Goal: Transaction & Acquisition: Purchase product/service

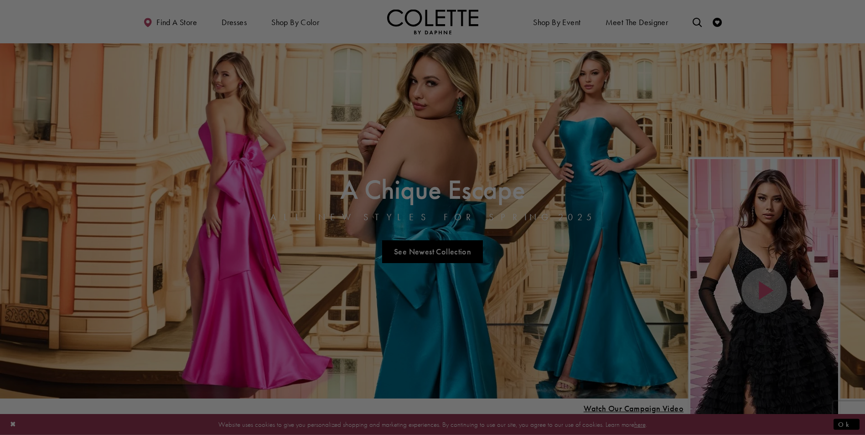
click at [452, 251] on div at bounding box center [437, 220] width 874 height 440
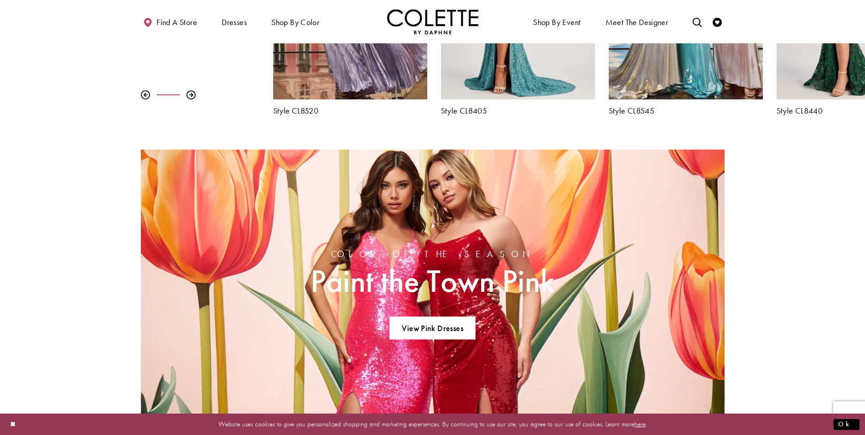
scroll to position [365, 0]
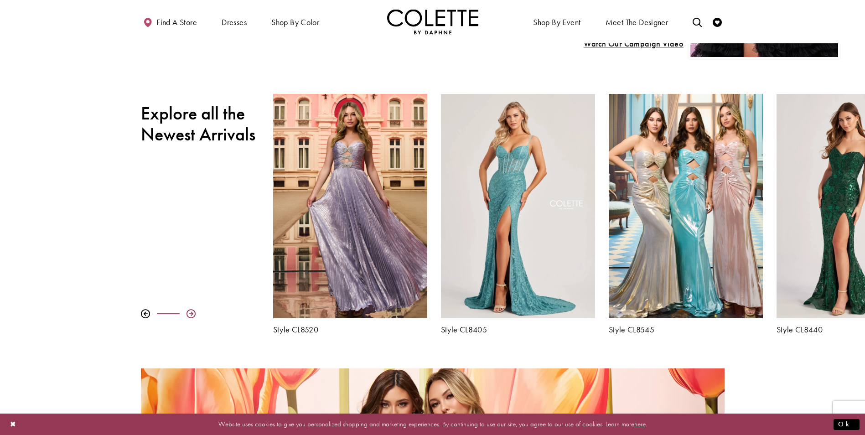
click at [188, 314] on div at bounding box center [191, 313] width 9 height 9
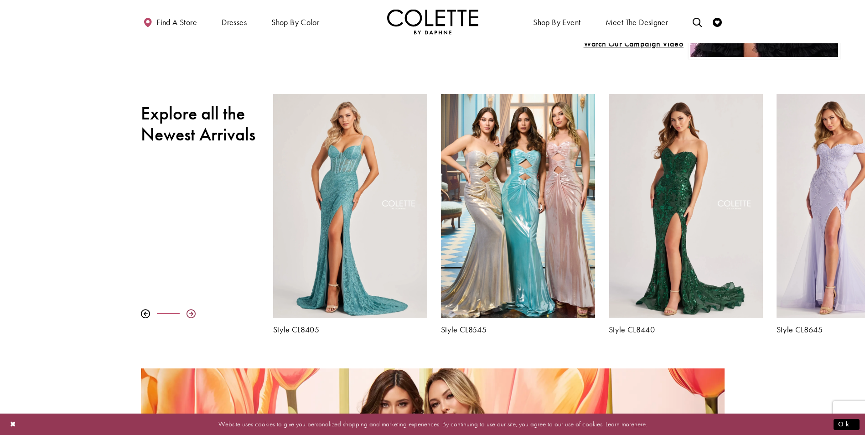
click at [188, 314] on div at bounding box center [191, 313] width 9 height 9
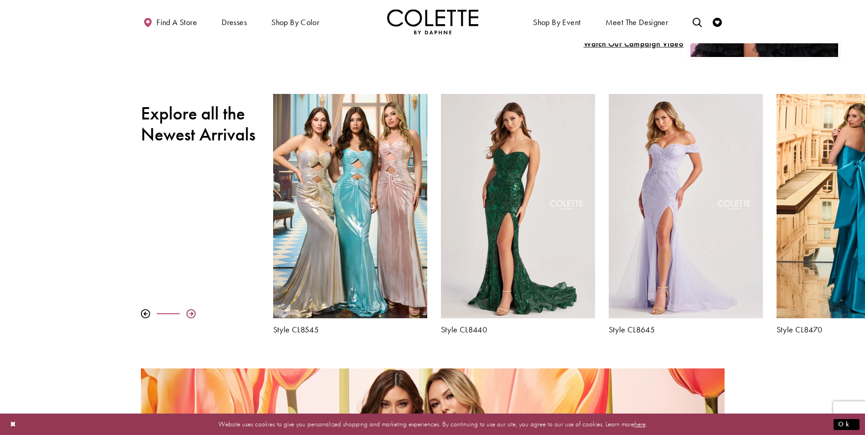
click at [188, 314] on div at bounding box center [191, 313] width 9 height 9
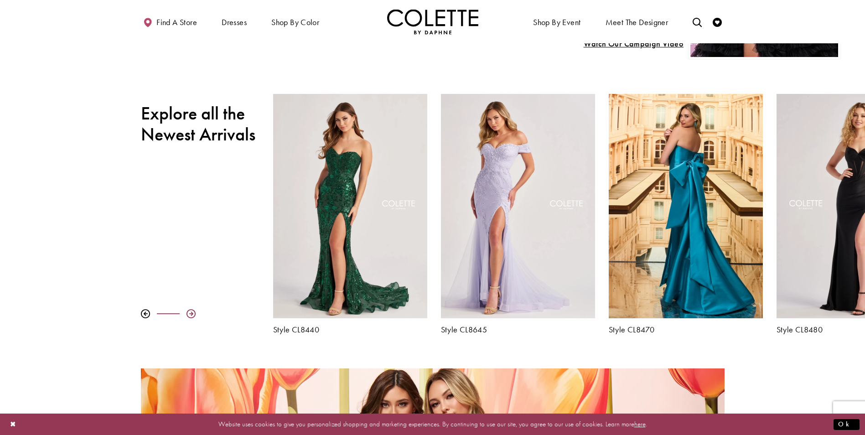
click at [188, 314] on div at bounding box center [191, 313] width 9 height 9
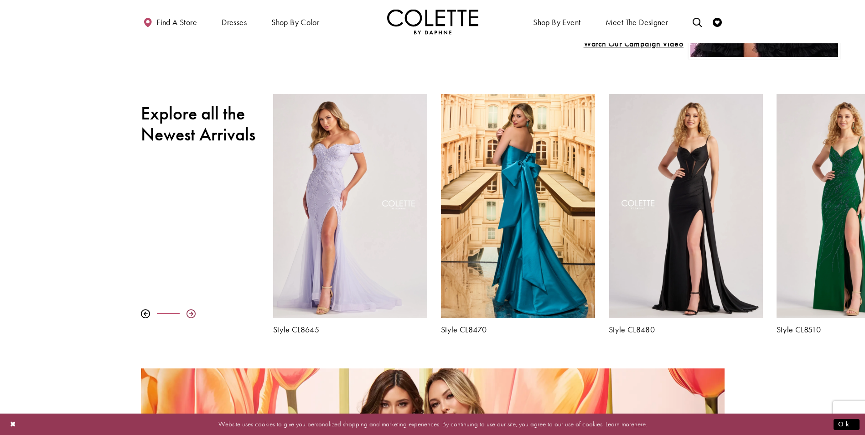
click at [188, 314] on div at bounding box center [191, 313] width 9 height 9
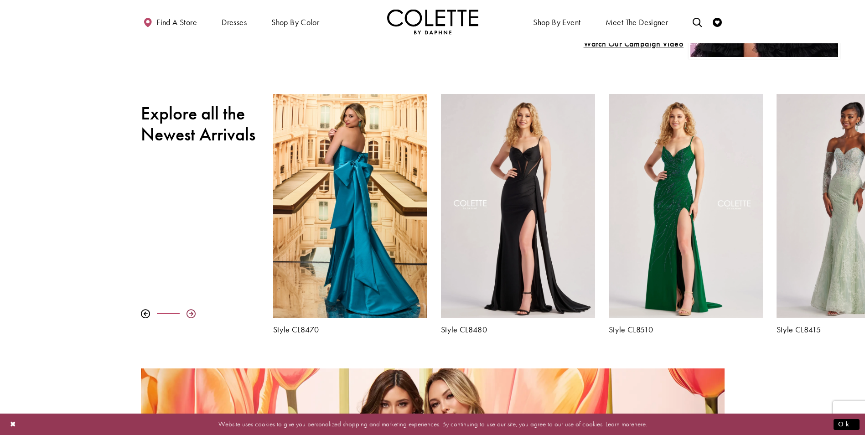
click at [188, 314] on div at bounding box center [191, 313] width 9 height 9
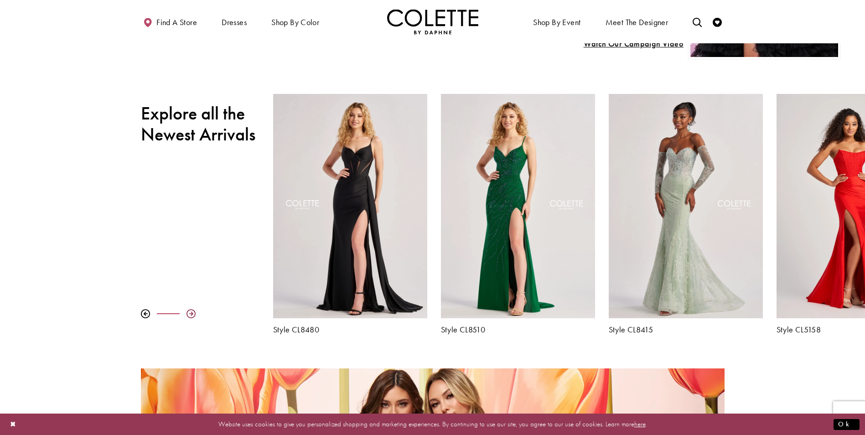
click at [188, 314] on div at bounding box center [191, 313] width 9 height 9
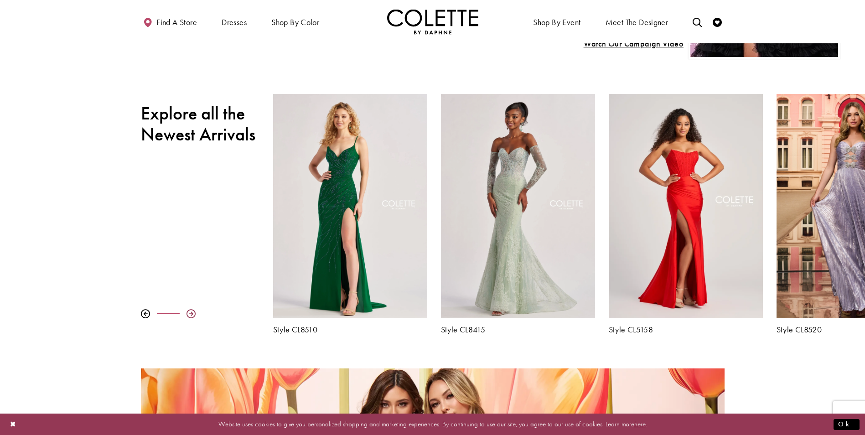
click at [188, 314] on div at bounding box center [191, 313] width 9 height 9
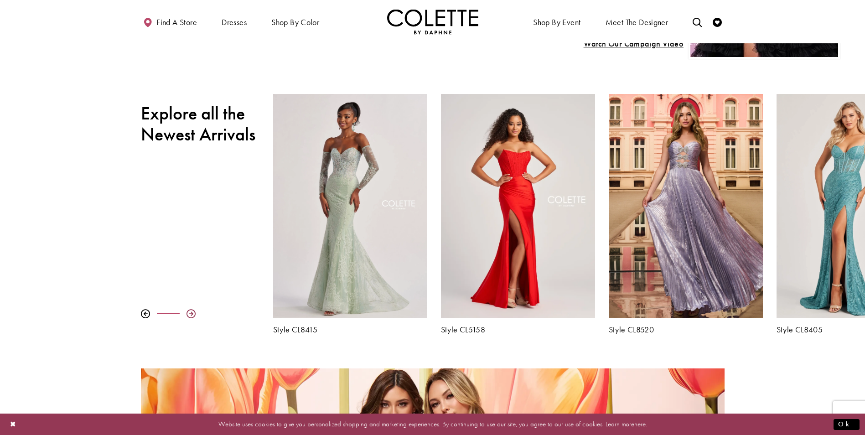
click at [188, 314] on div at bounding box center [191, 313] width 9 height 9
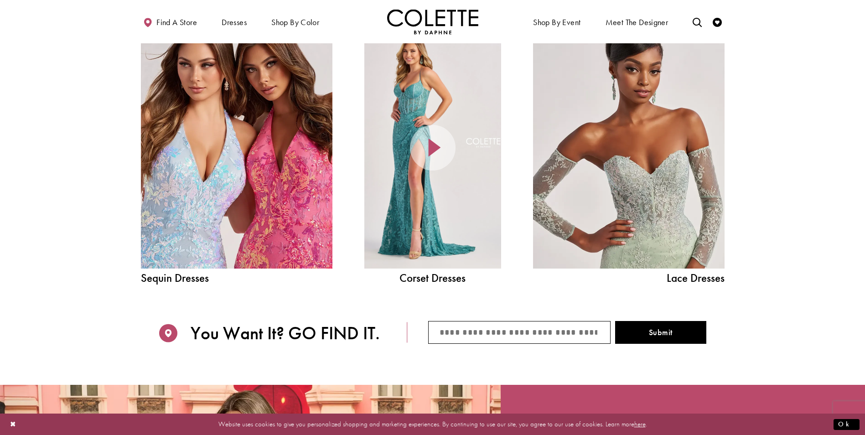
scroll to position [1095, 0]
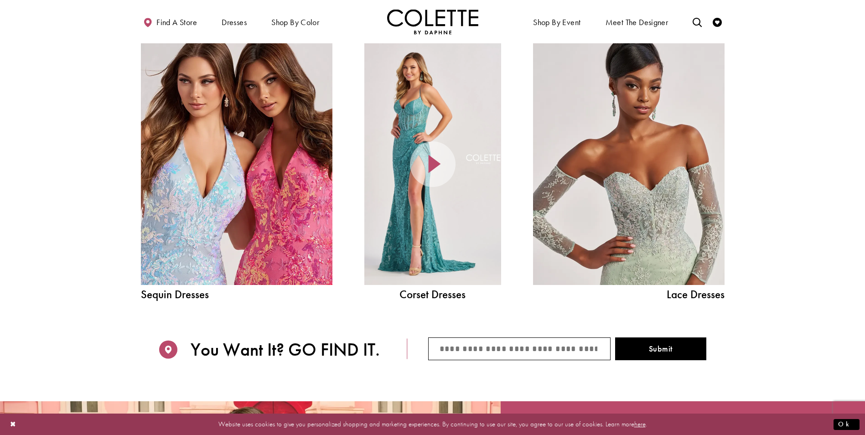
click at [416, 221] on div at bounding box center [432, 164] width 137 height 242
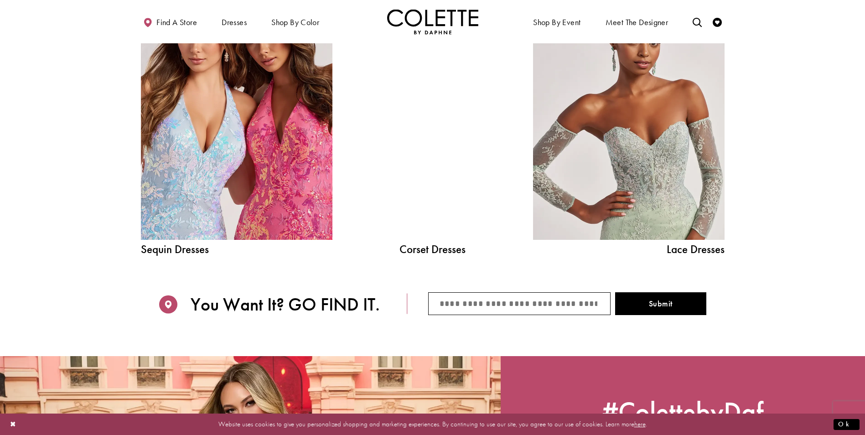
scroll to position [1133, 0]
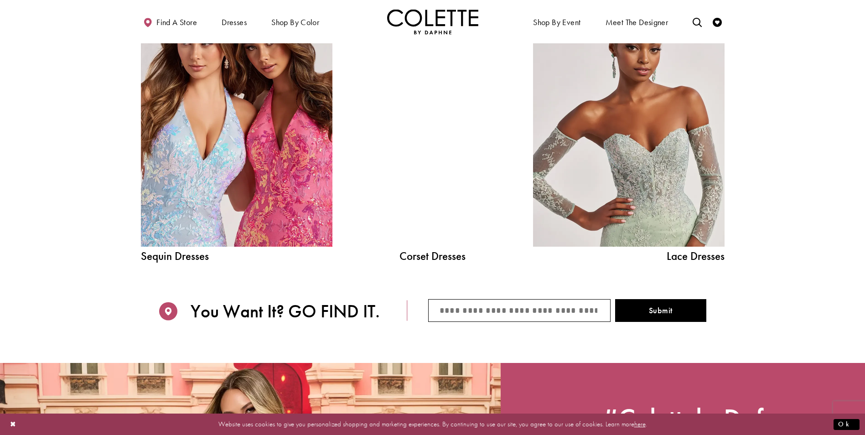
click at [431, 210] on div at bounding box center [432, 126] width 137 height 242
click at [429, 258] on link "Corset Dresses" at bounding box center [432, 255] width 137 height 11
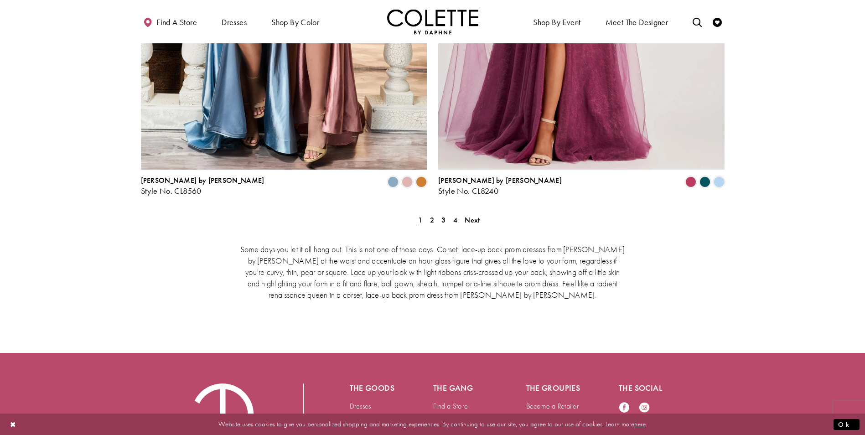
scroll to position [1688, 0]
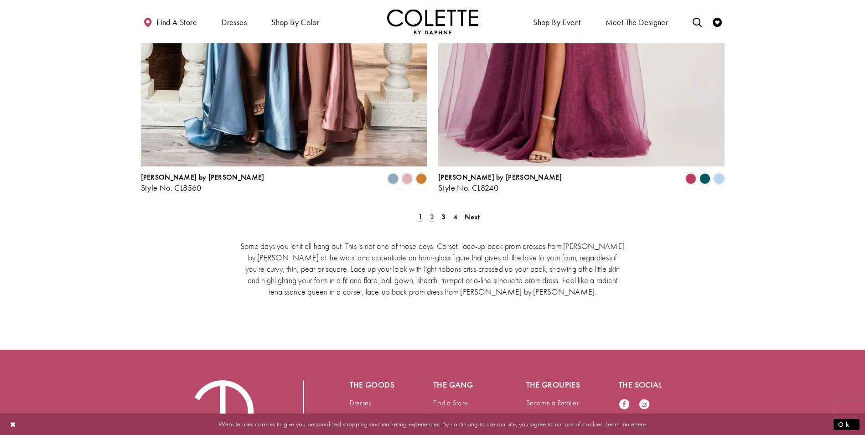
click at [434, 212] on span "2" at bounding box center [432, 217] width 4 height 10
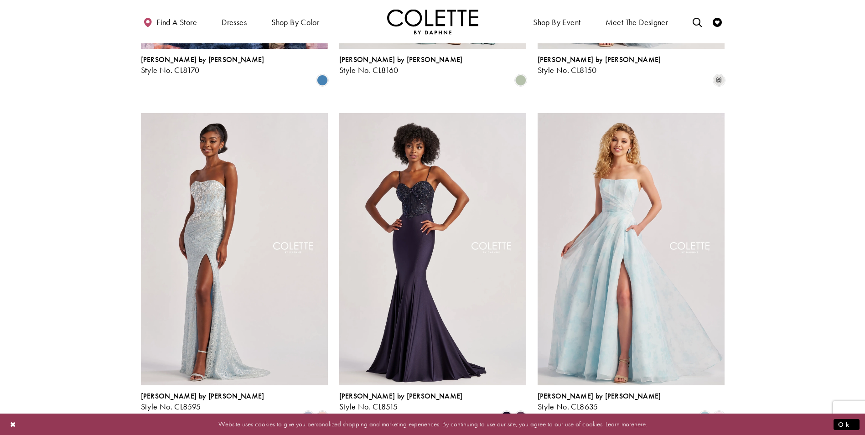
scroll to position [369, 0]
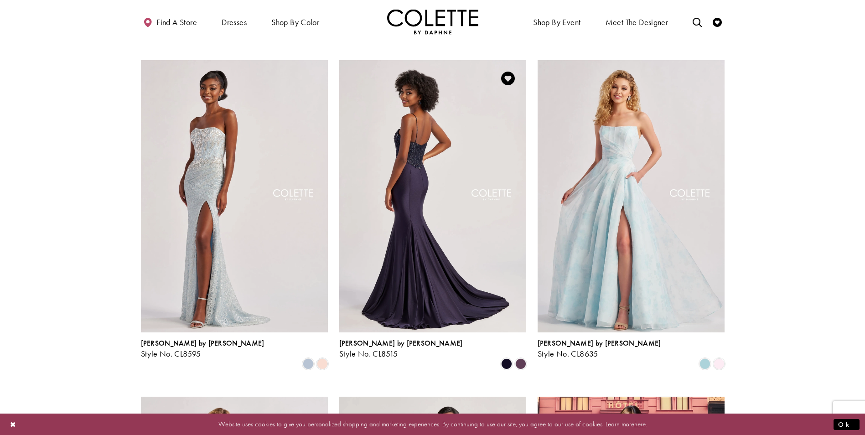
click at [413, 236] on img "Visit Colette by Daphne Style No. CL8515 Page" at bounding box center [432, 196] width 187 height 272
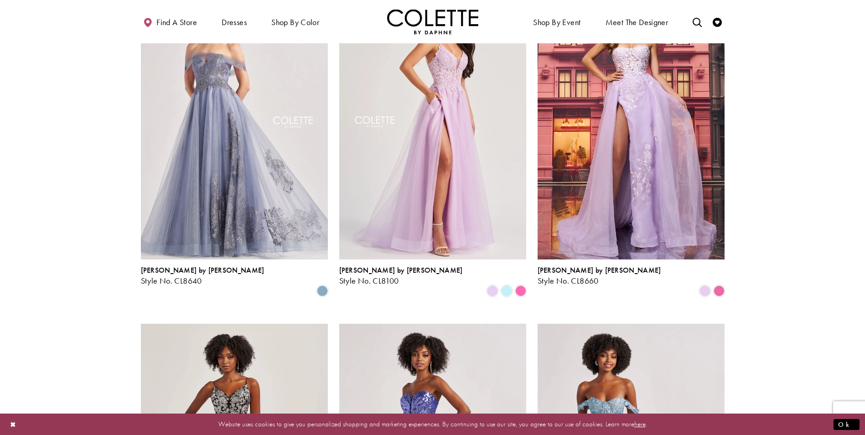
scroll to position [779, 0]
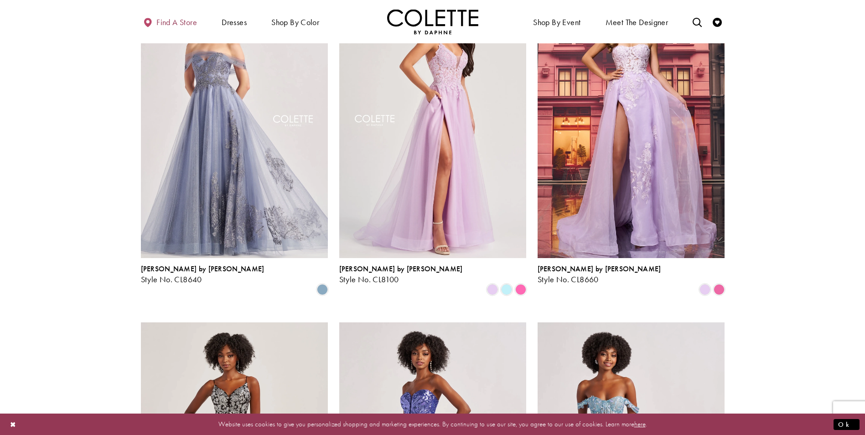
click at [172, 25] on span "Find a store" at bounding box center [176, 22] width 41 height 9
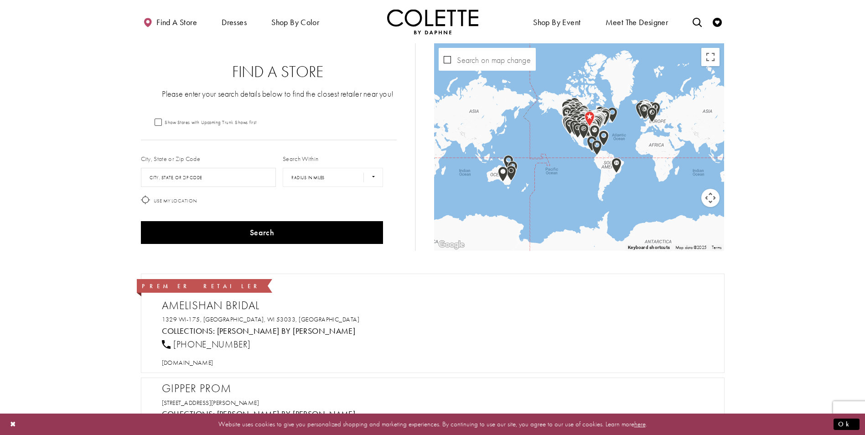
click at [180, 128] on form "Show Stores with Upcoming Trunk Shows first City, State or Zip Code City, State…" at bounding box center [278, 183] width 275 height 130
click at [169, 177] on input "City, State, or ZIP Code" at bounding box center [208, 177] width 135 height 19
click at [141, 221] on button "Search" at bounding box center [262, 232] width 243 height 23
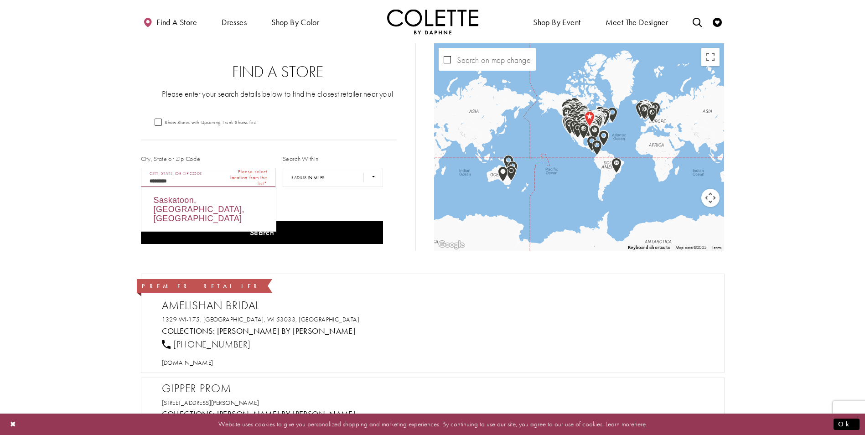
click at [182, 203] on div "Saskatoon, SK, Canada" at bounding box center [208, 209] width 135 height 44
type input "**********"
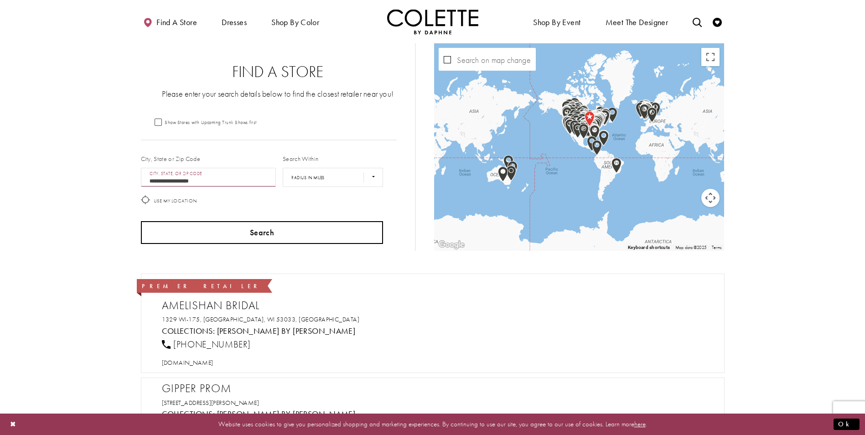
click at [223, 234] on button "Search" at bounding box center [262, 232] width 243 height 23
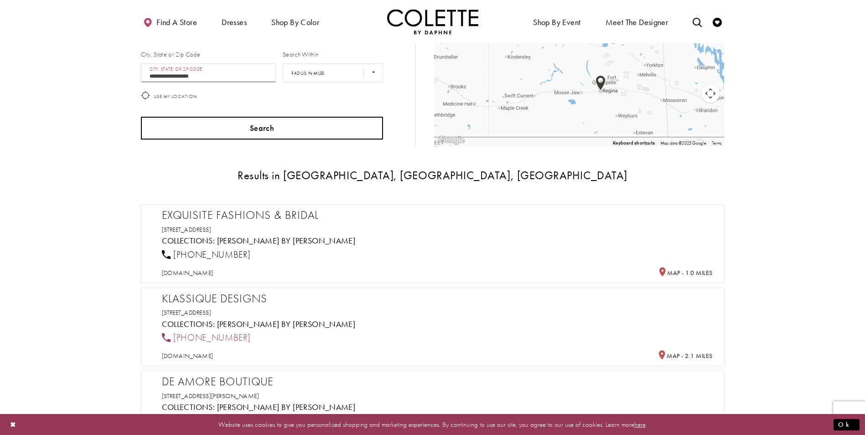
scroll to position [182, 0]
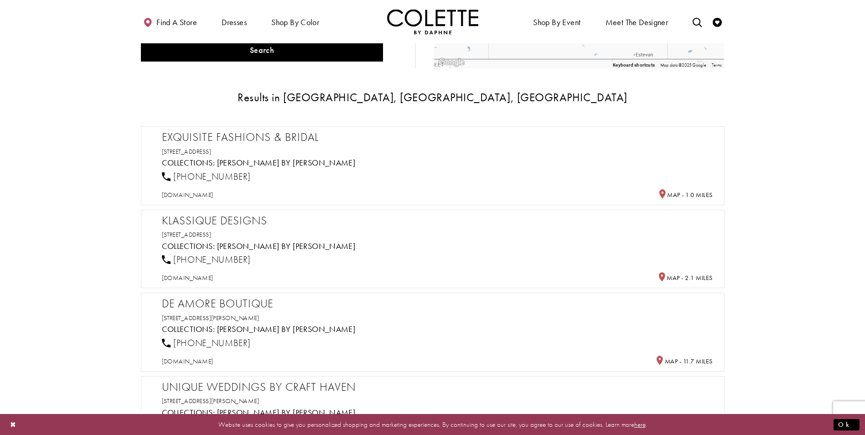
click at [240, 222] on h2 "Klassique Designs" at bounding box center [437, 221] width 551 height 14
click at [241, 249] on link "[PERSON_NAME] by [PERSON_NAME]" at bounding box center [286, 246] width 139 height 10
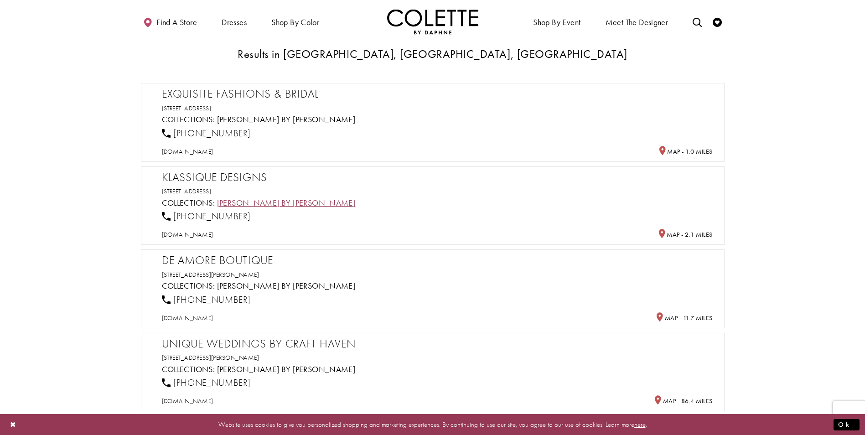
scroll to position [228, 0]
